Goal: Check status: Check status

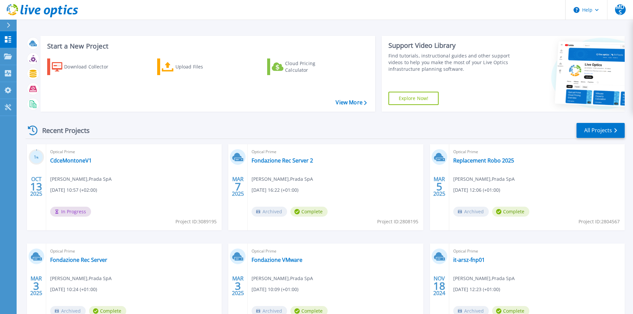
scroll to position [33, 0]
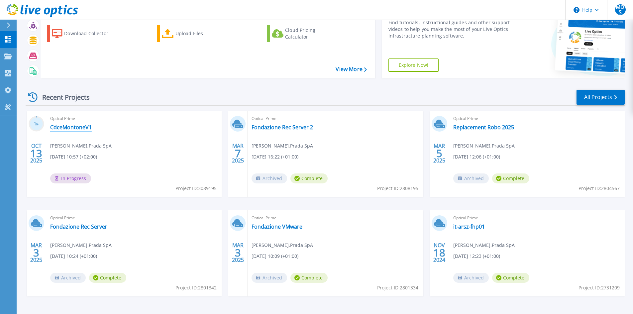
click at [64, 127] on link "CdceMontoneV1" at bounding box center [71, 127] width 42 height 7
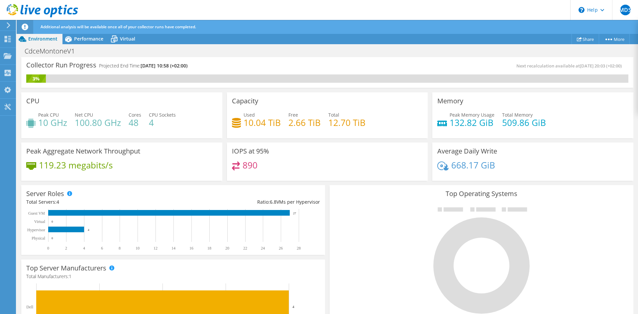
click at [372, 222] on div at bounding box center [482, 260] width 294 height 112
click at [260, 162] on div "890" at bounding box center [327, 168] width 191 height 14
click at [246, 167] on h4 "890" at bounding box center [250, 164] width 15 height 7
